Goal: Information Seeking & Learning: Understand process/instructions

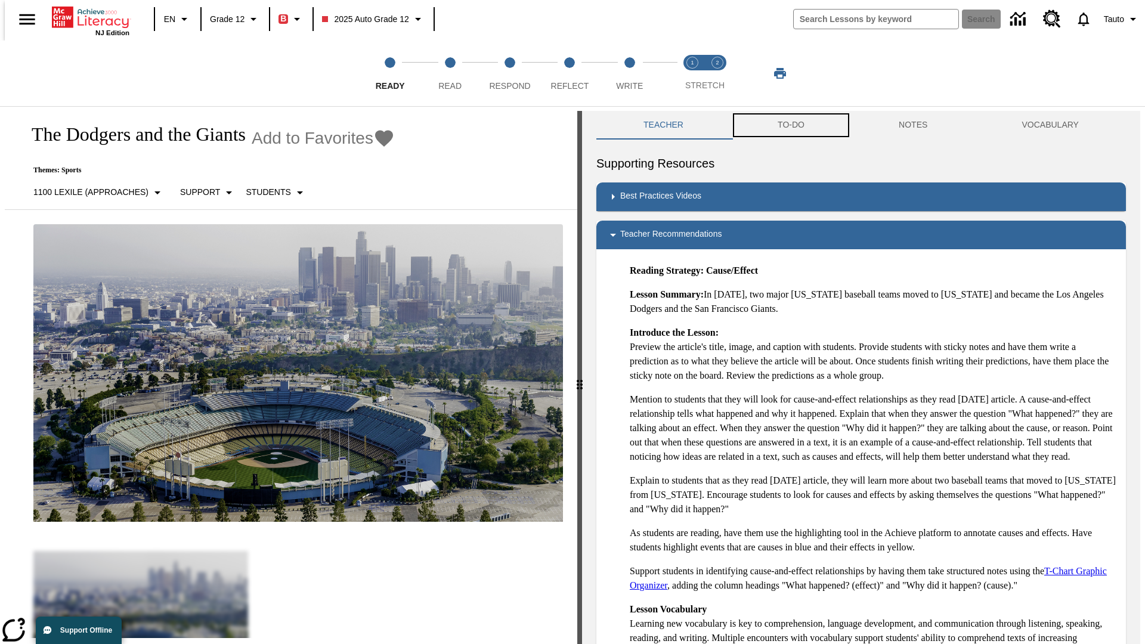
click at [790, 125] on button "TO-DO" at bounding box center [790, 125] width 121 height 29
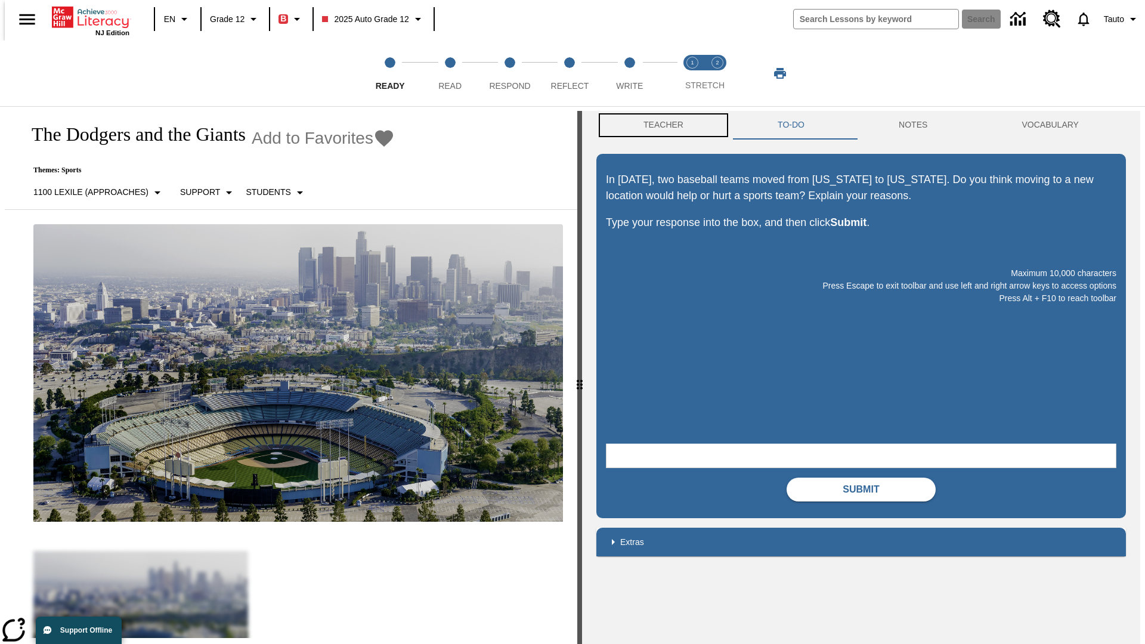
scroll to position [1, 0]
click at [659, 125] on button "Teacher" at bounding box center [663, 124] width 134 height 29
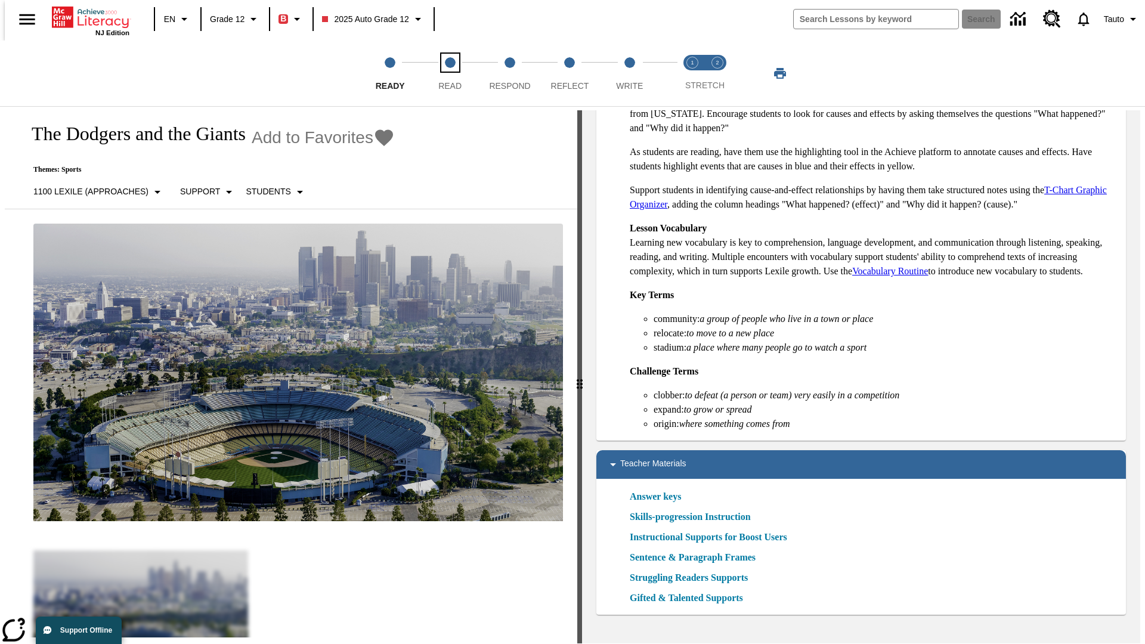
click at [450, 73] on span "Read" at bounding box center [449, 80] width 23 height 21
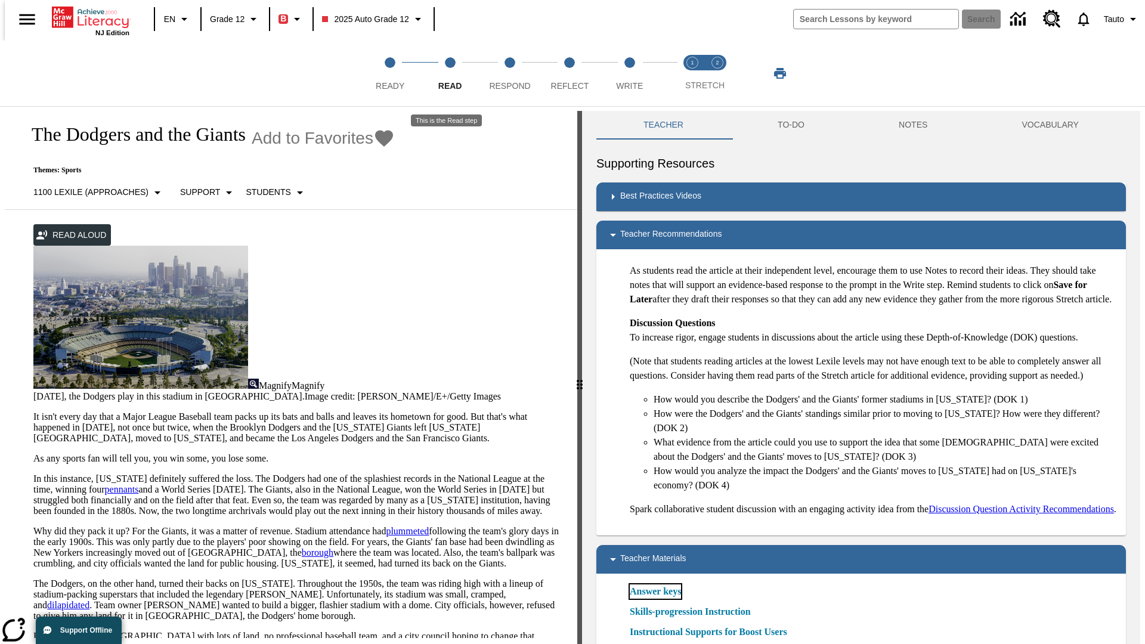
click at [655, 599] on link "Answer keys" at bounding box center [655, 591] width 51 height 14
click at [510, 73] on span "Respond" at bounding box center [509, 80] width 41 height 21
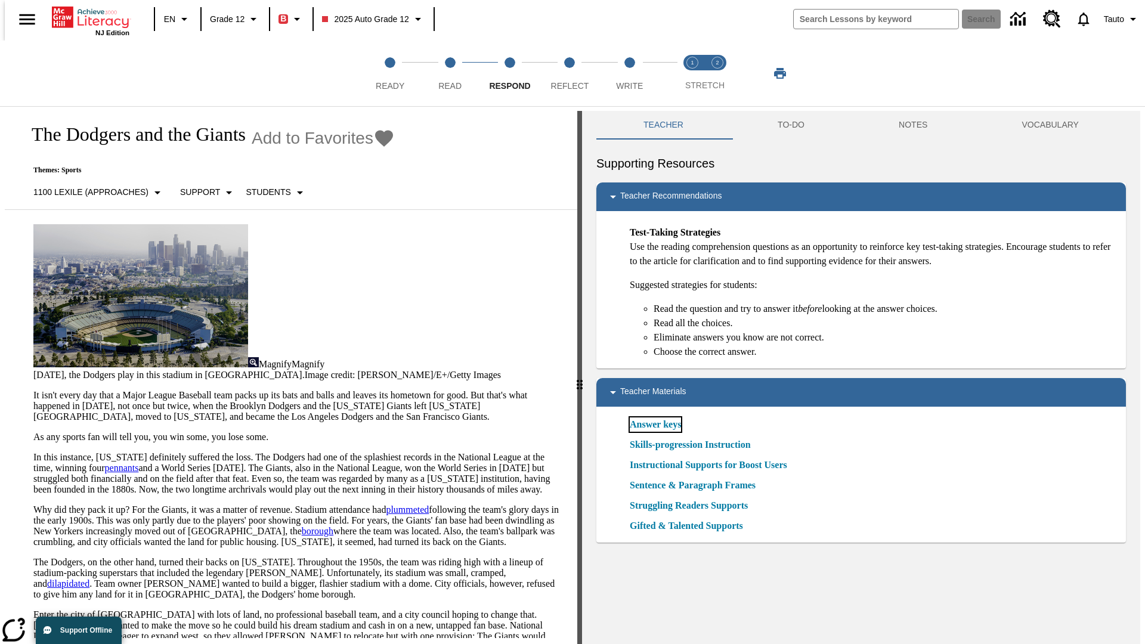
click at [655, 424] on link "Answer keys" at bounding box center [655, 424] width 51 height 14
click at [569, 73] on span "Reflect" at bounding box center [570, 80] width 38 height 21
